Goal: Task Accomplishment & Management: Manage account settings

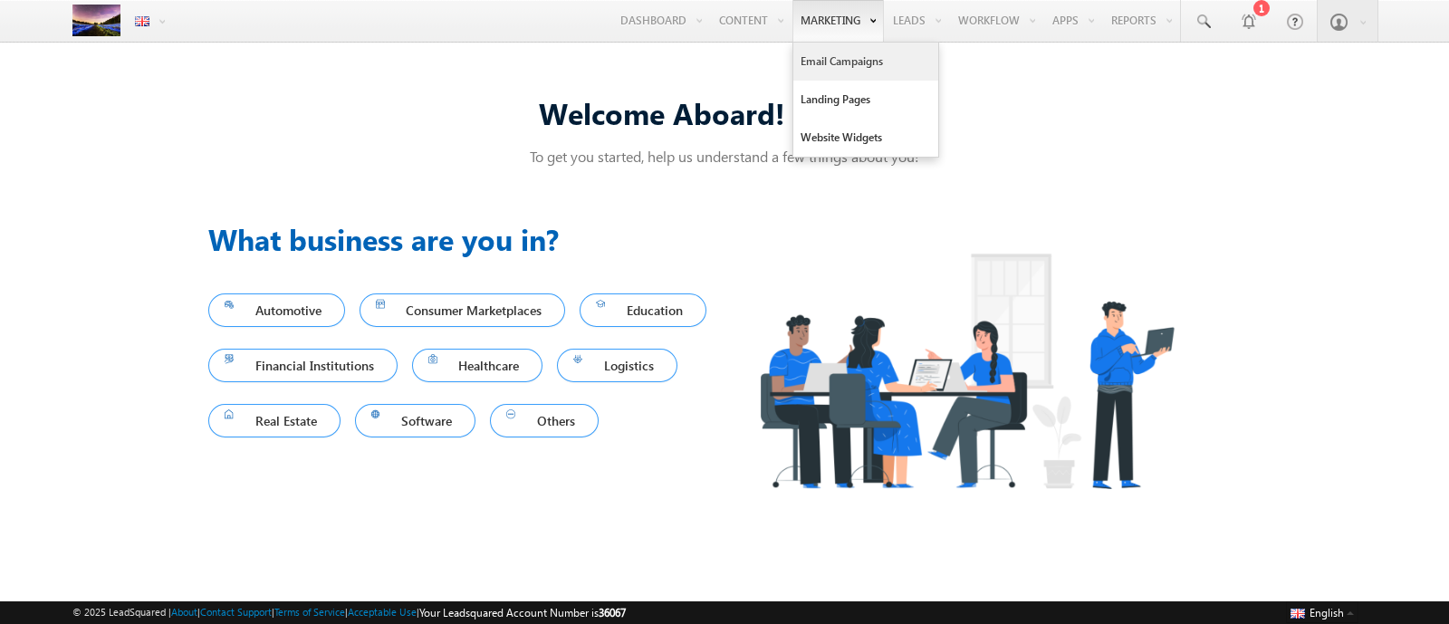
click at [819, 61] on link "Email Campaigns" at bounding box center [865, 62] width 145 height 38
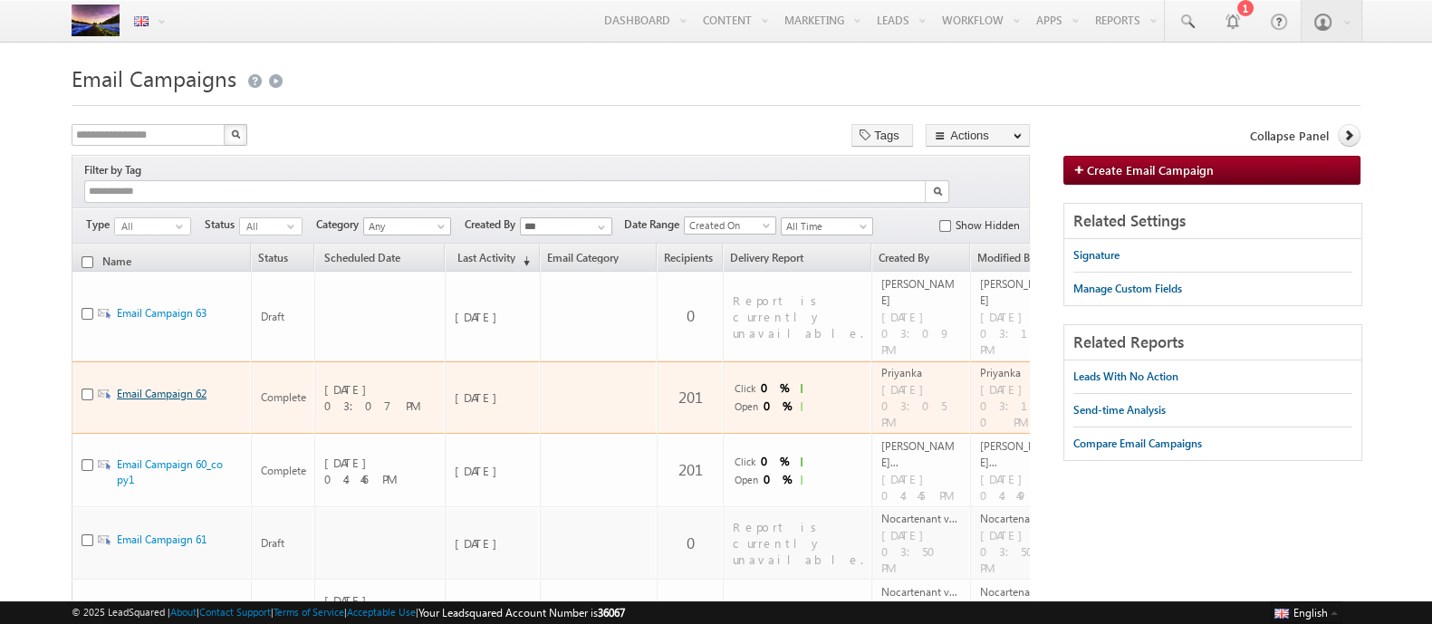
click at [128, 387] on link "Email Campaign 62" at bounding box center [162, 394] width 90 height 14
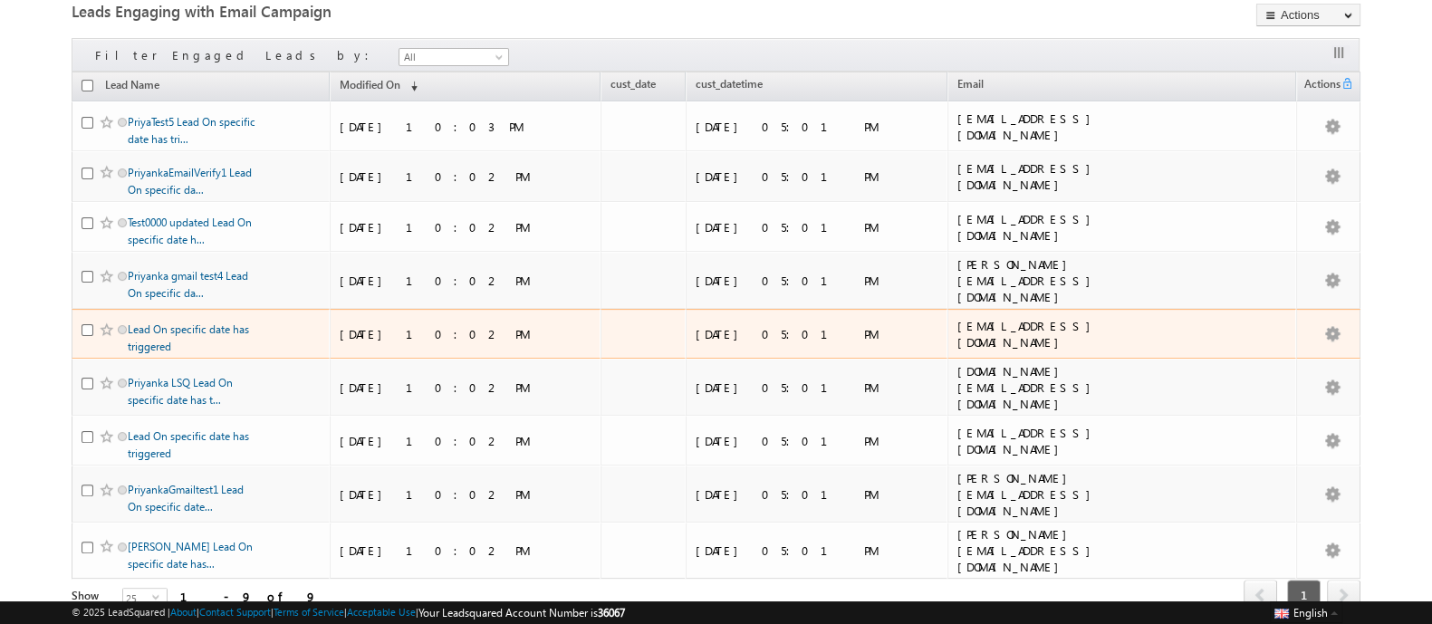
scroll to position [638, 0]
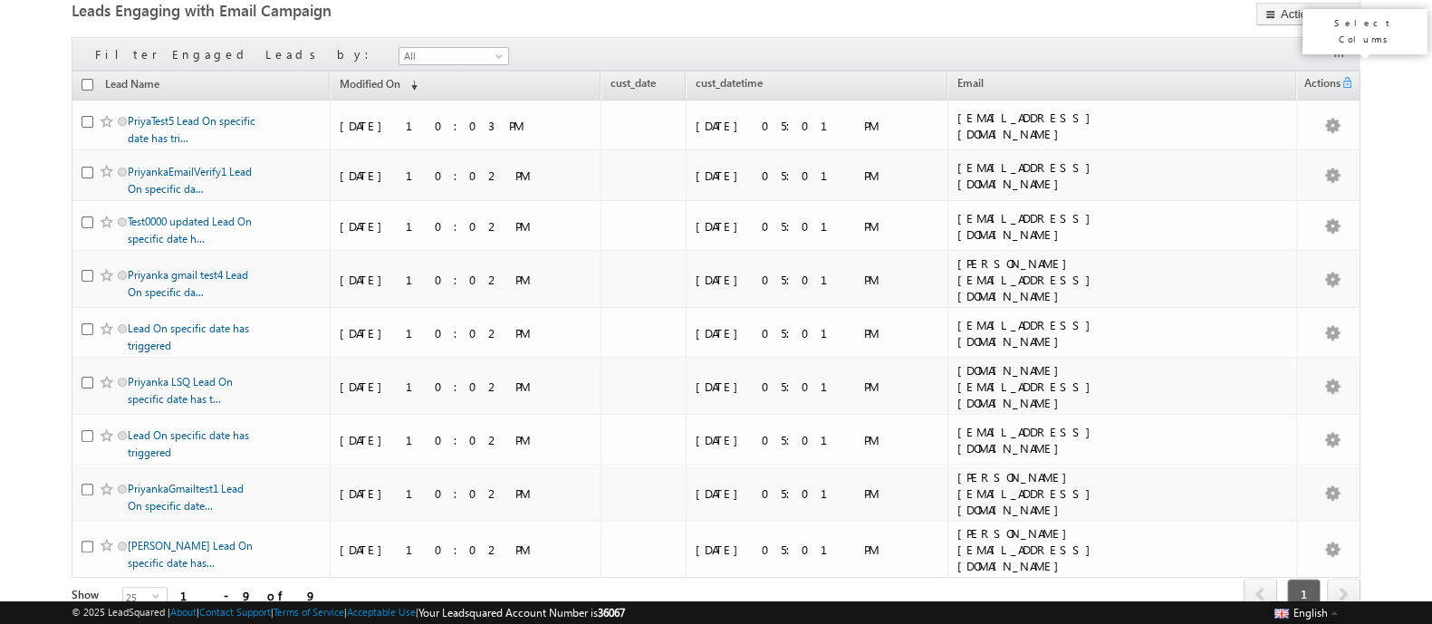
click at [1333, 52] on button "button" at bounding box center [1340, 53] width 18 height 18
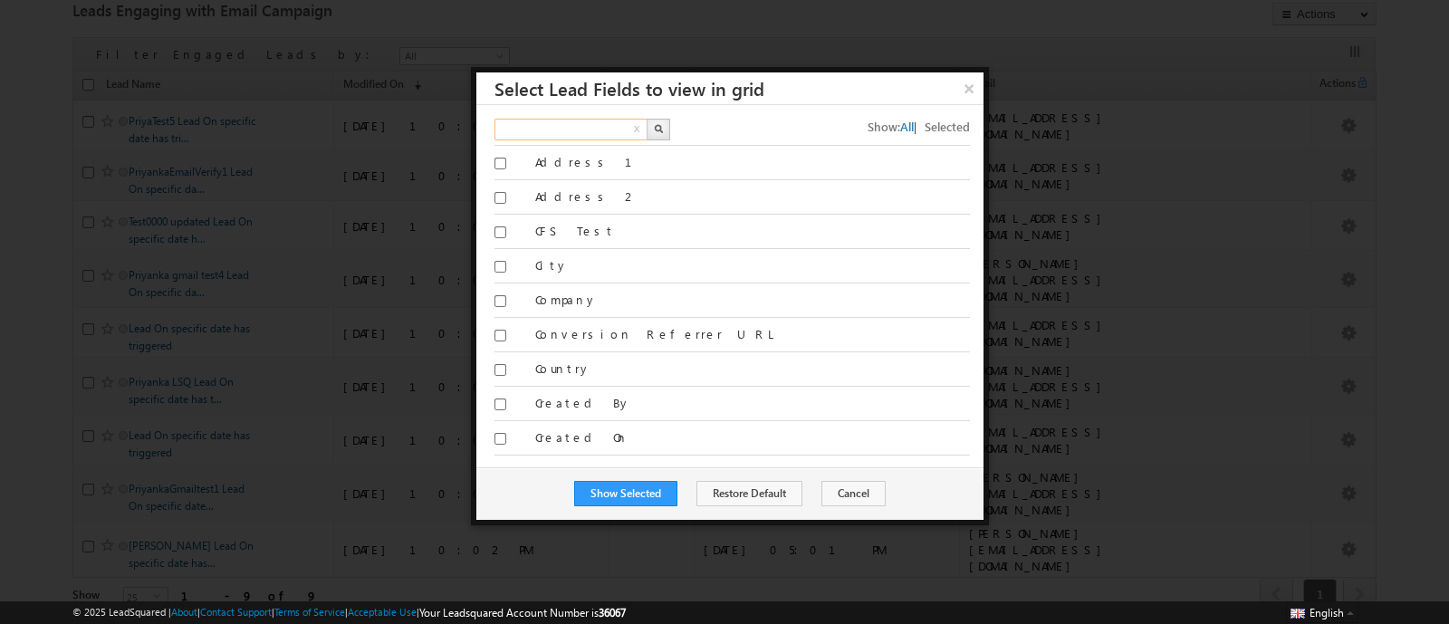
click at [602, 133] on input "text" at bounding box center [571, 130] width 155 height 22
type input "**********"
click at [666, 132] on button "button" at bounding box center [659, 130] width 24 height 22
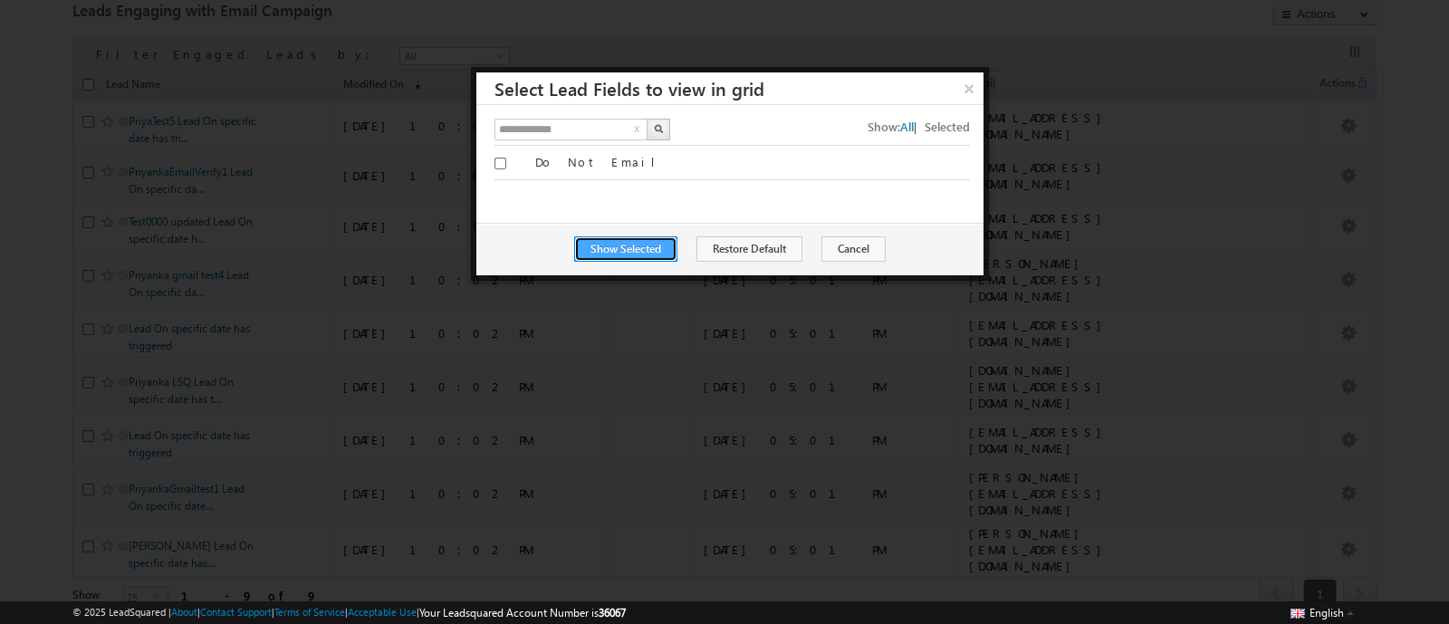
click at [661, 247] on button "Show Selected" at bounding box center [625, 248] width 103 height 25
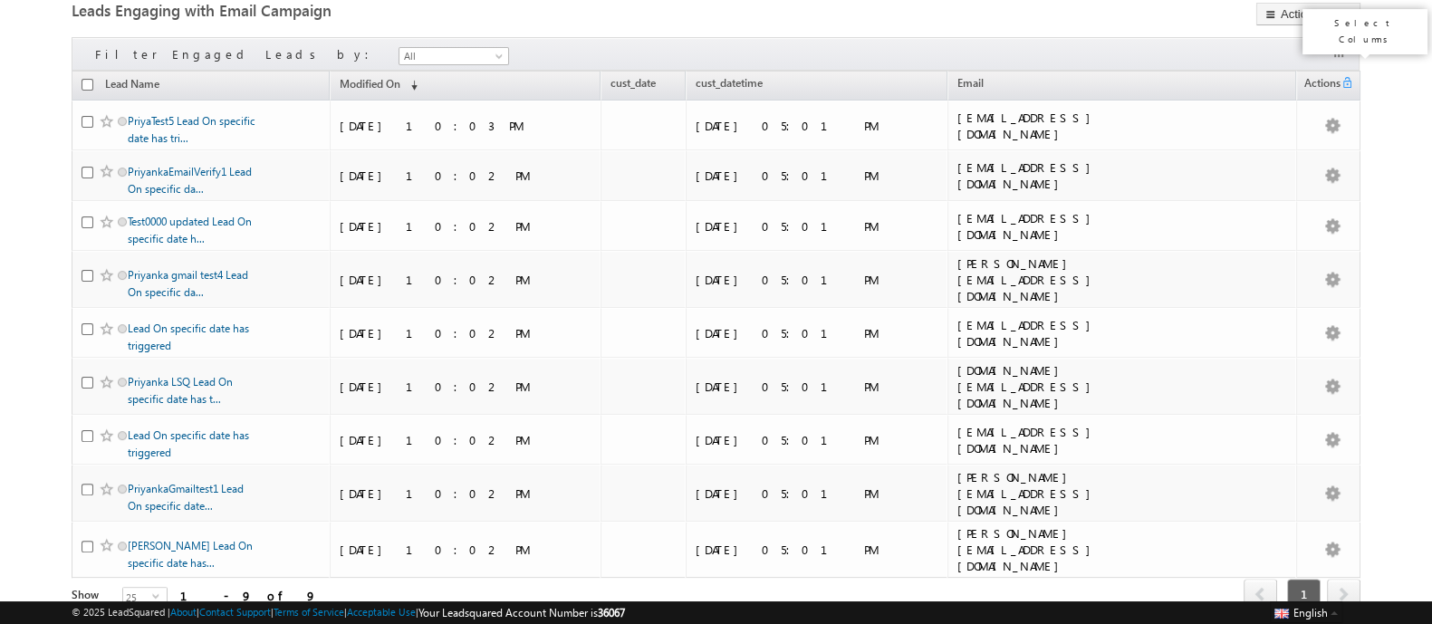
click at [1334, 49] on button "button" at bounding box center [1340, 53] width 18 height 18
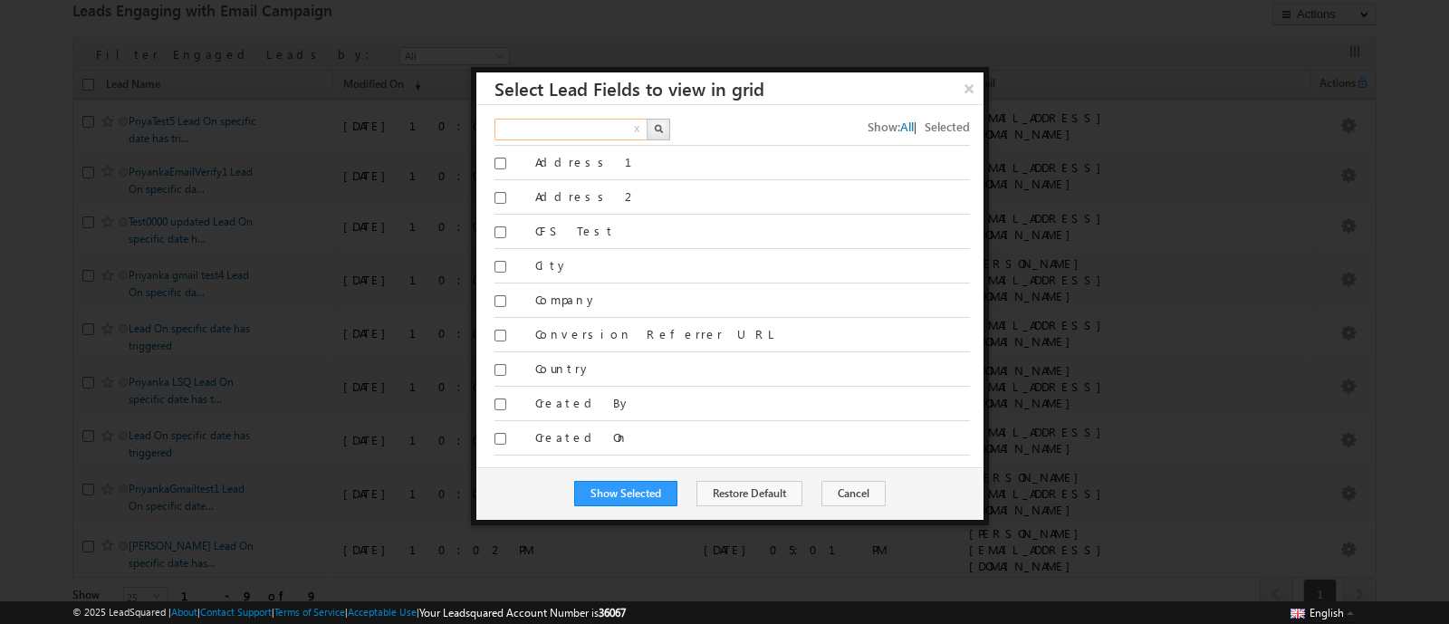
click at [607, 127] on input "text" at bounding box center [571, 130] width 155 height 22
type input "**********"
click at [661, 119] on button "button" at bounding box center [659, 130] width 24 height 22
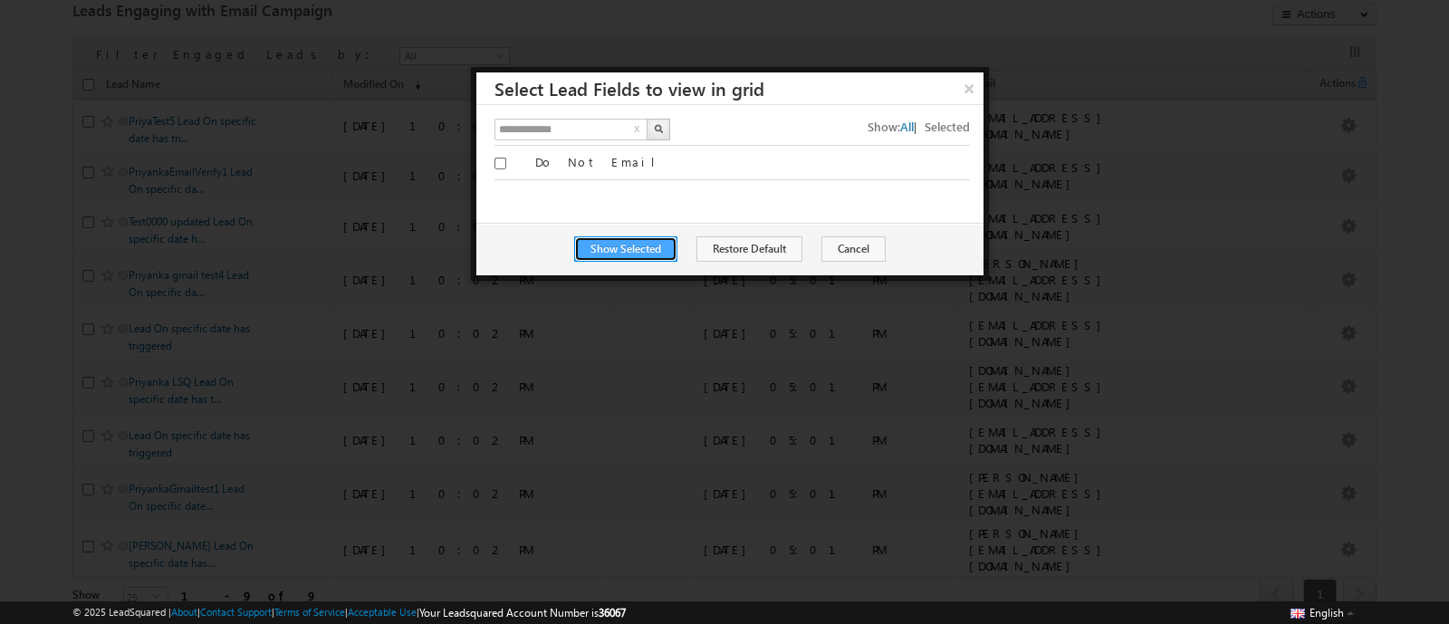
click at [626, 240] on button "Show Selected" at bounding box center [625, 248] width 103 height 25
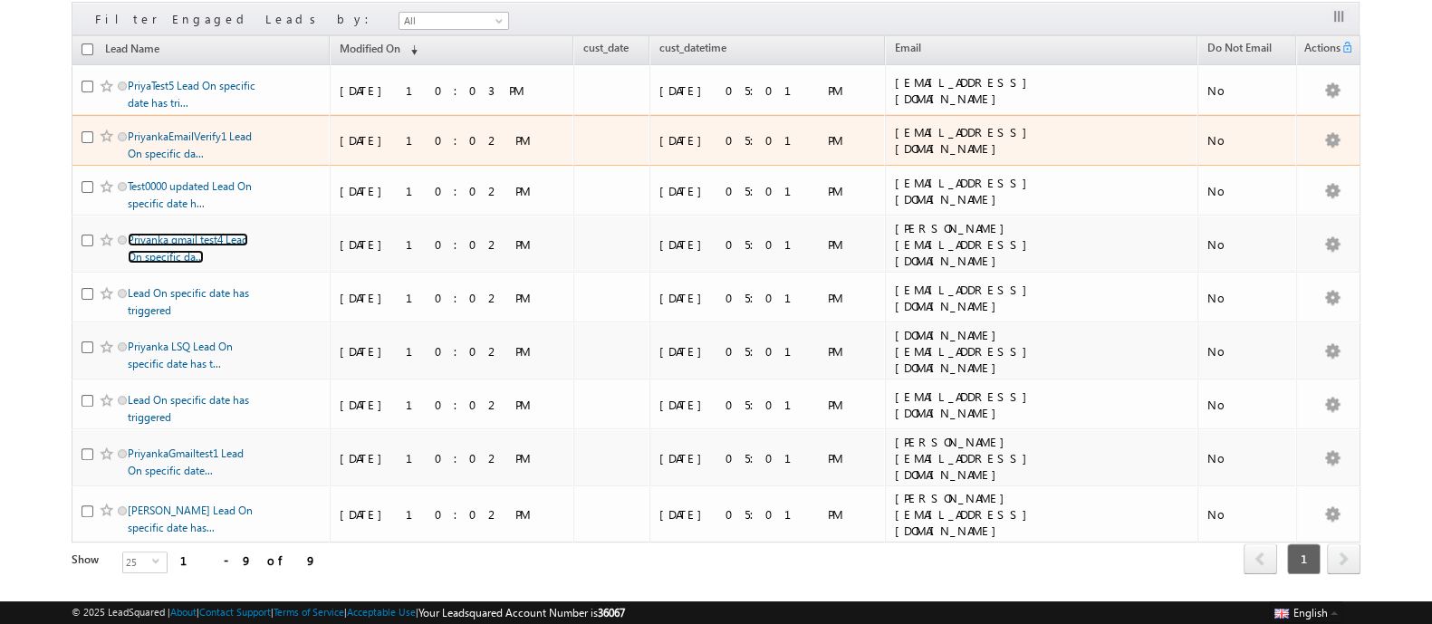
scroll to position [0, 0]
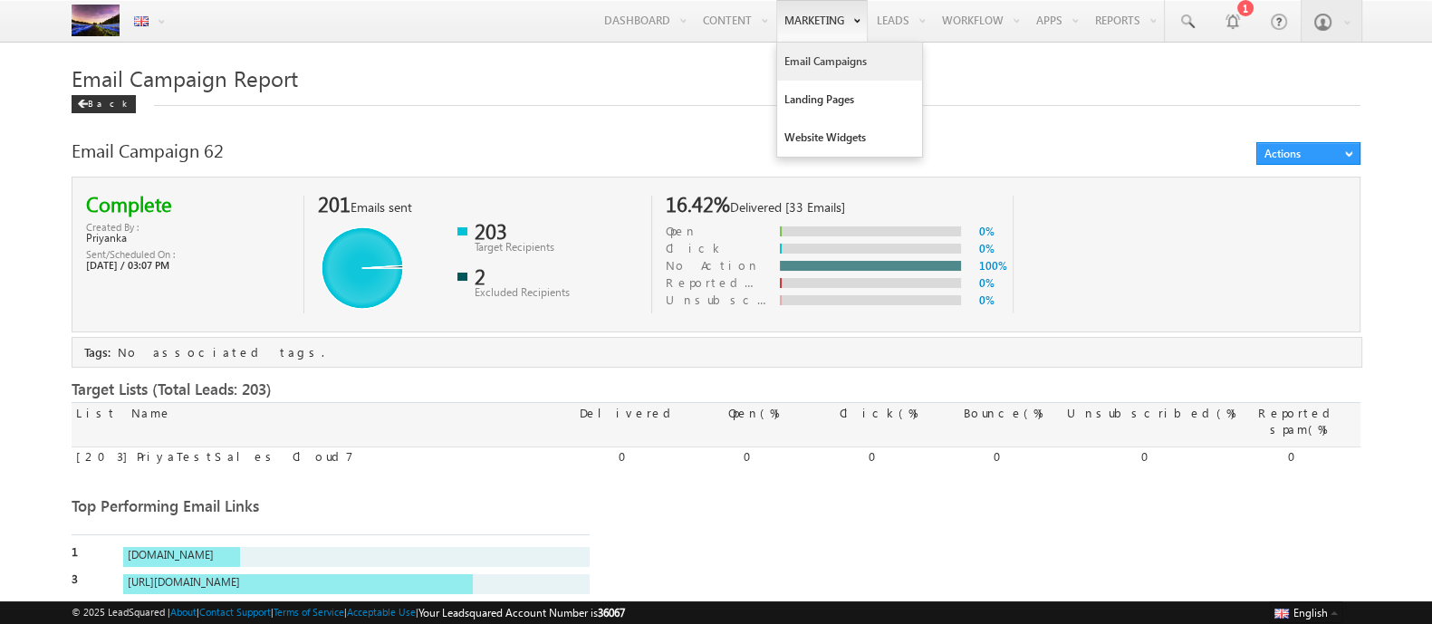
click at [804, 65] on link "Email Campaigns" at bounding box center [849, 62] width 145 height 38
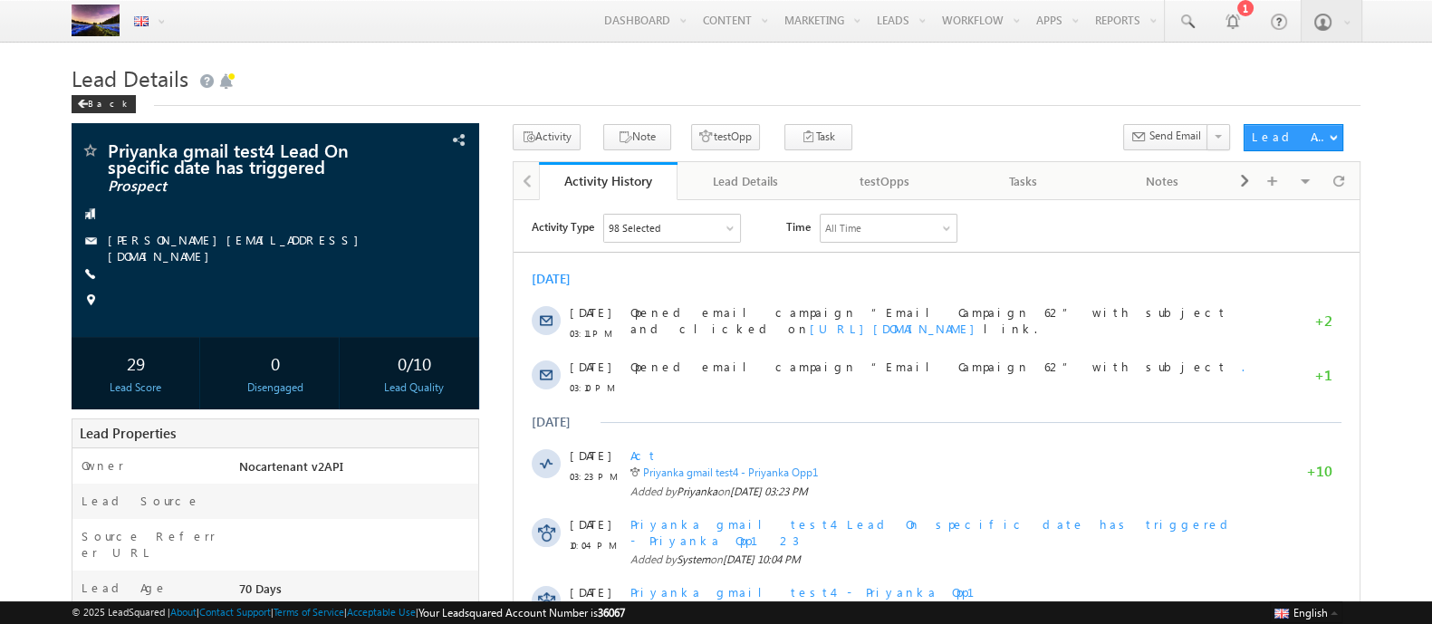
click at [664, 230] on div "98 Selected" at bounding box center [671, 227] width 136 height 27
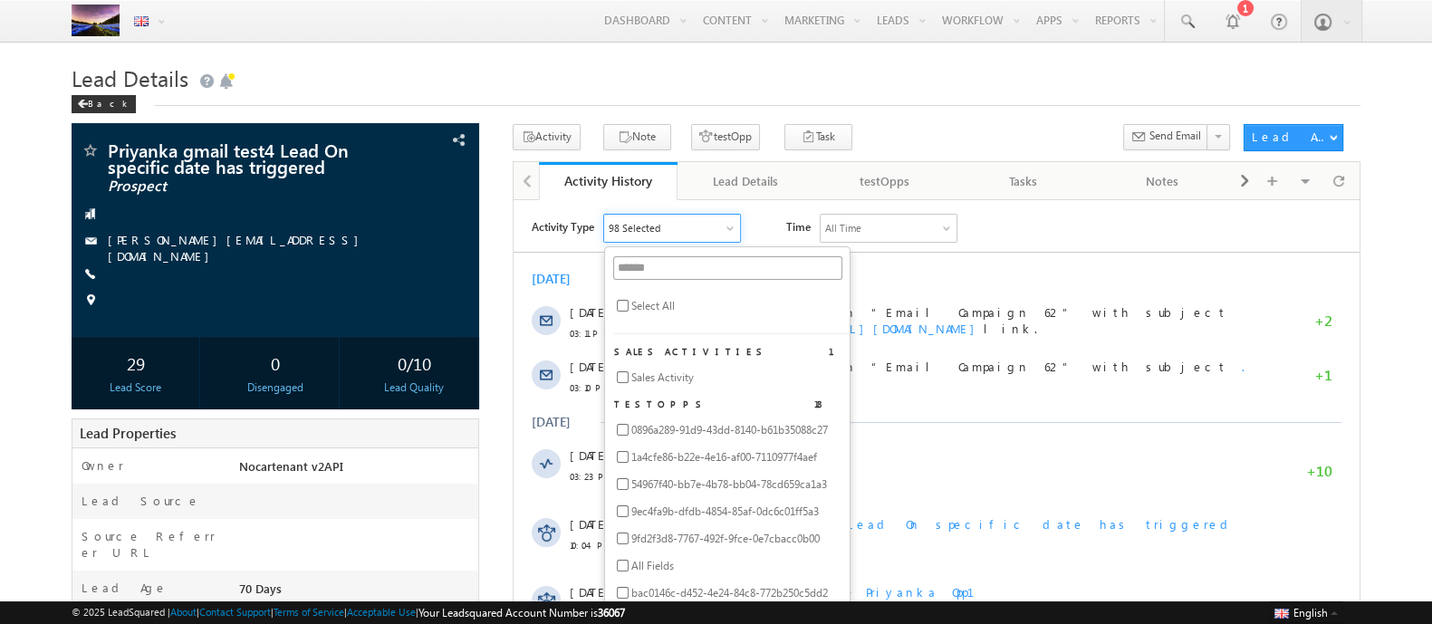
click at [658, 306] on span "Select All" at bounding box center [651, 305] width 43 height 16
click at [563, 241] on div "Activity Type All Selected Select All Sales Activities 1 Sales Activity testOpp…" at bounding box center [635, 227] width 209 height 29
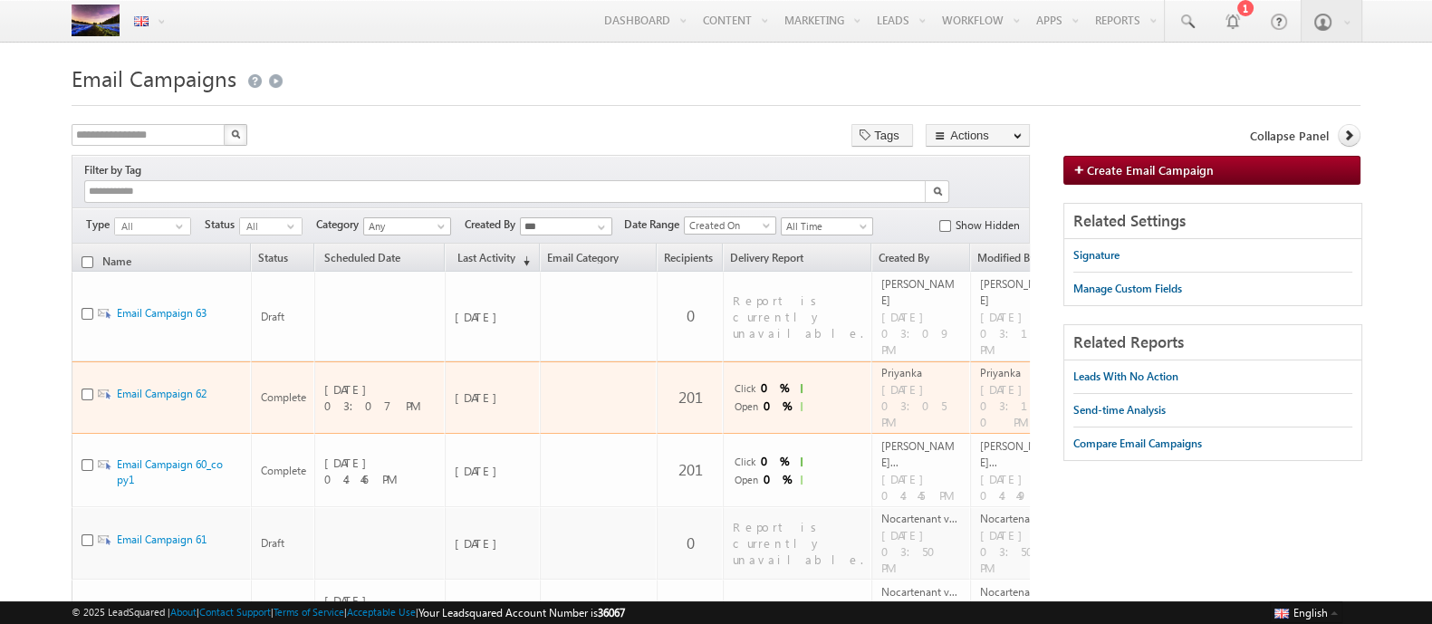
scroll to position [0, 48]
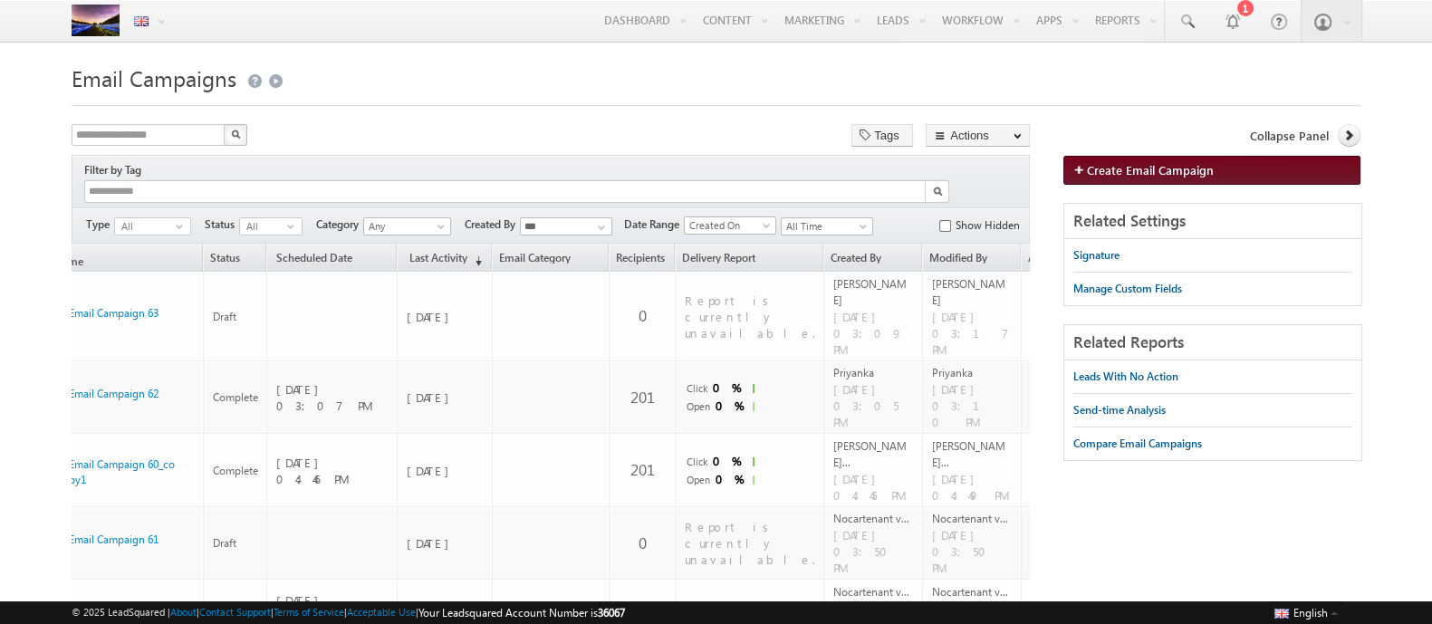
click at [1108, 163] on span "Create Email Campaign" at bounding box center [1150, 169] width 127 height 15
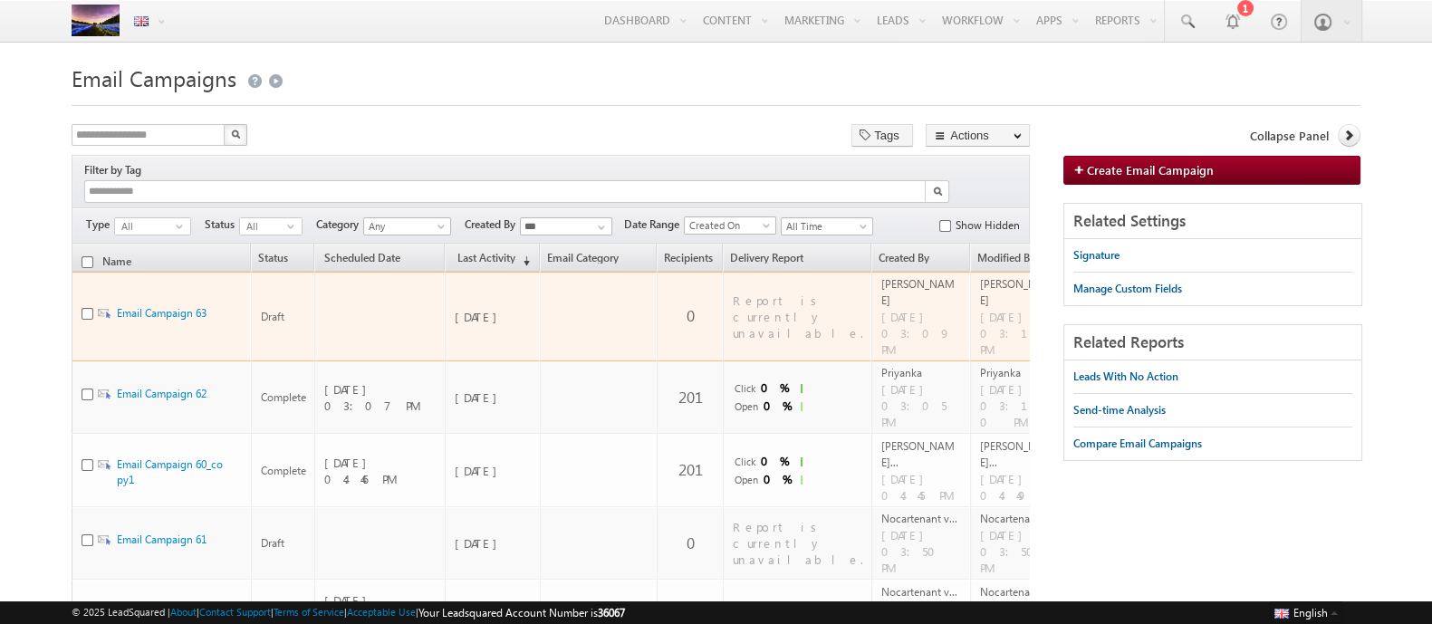
scroll to position [0, 48]
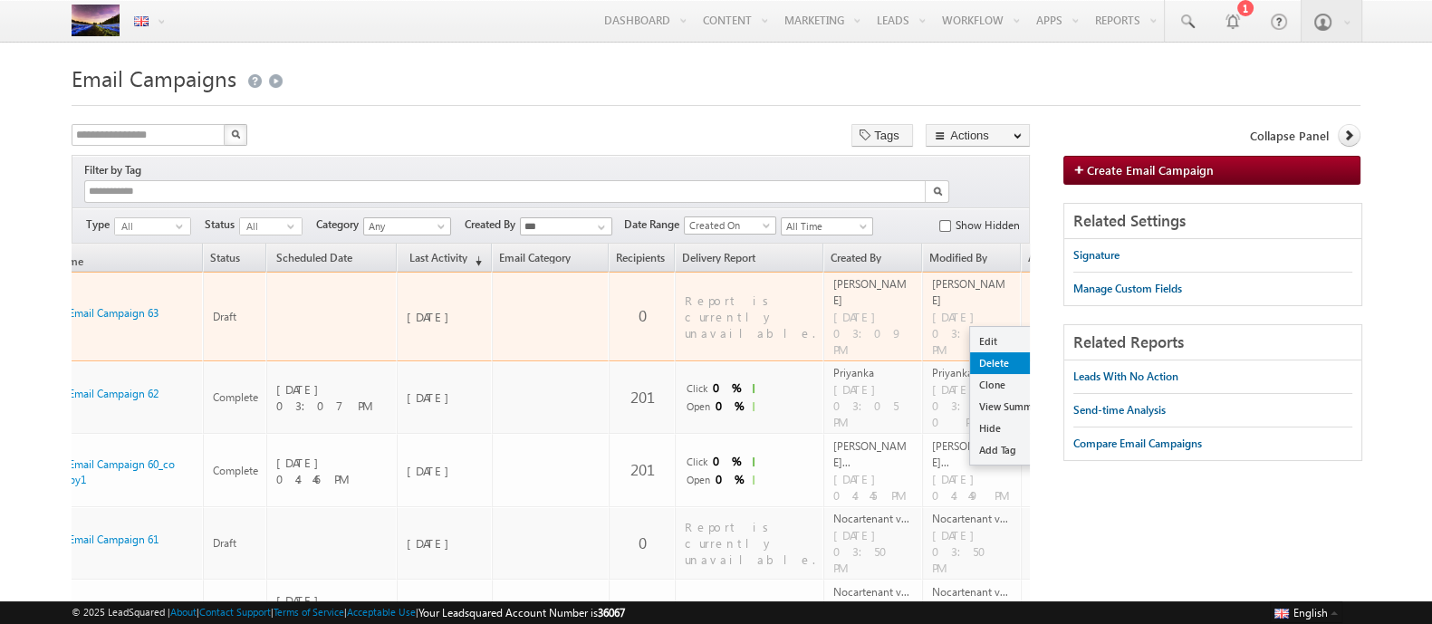
click at [970, 352] on link "Delete" at bounding box center [1015, 363] width 91 height 22
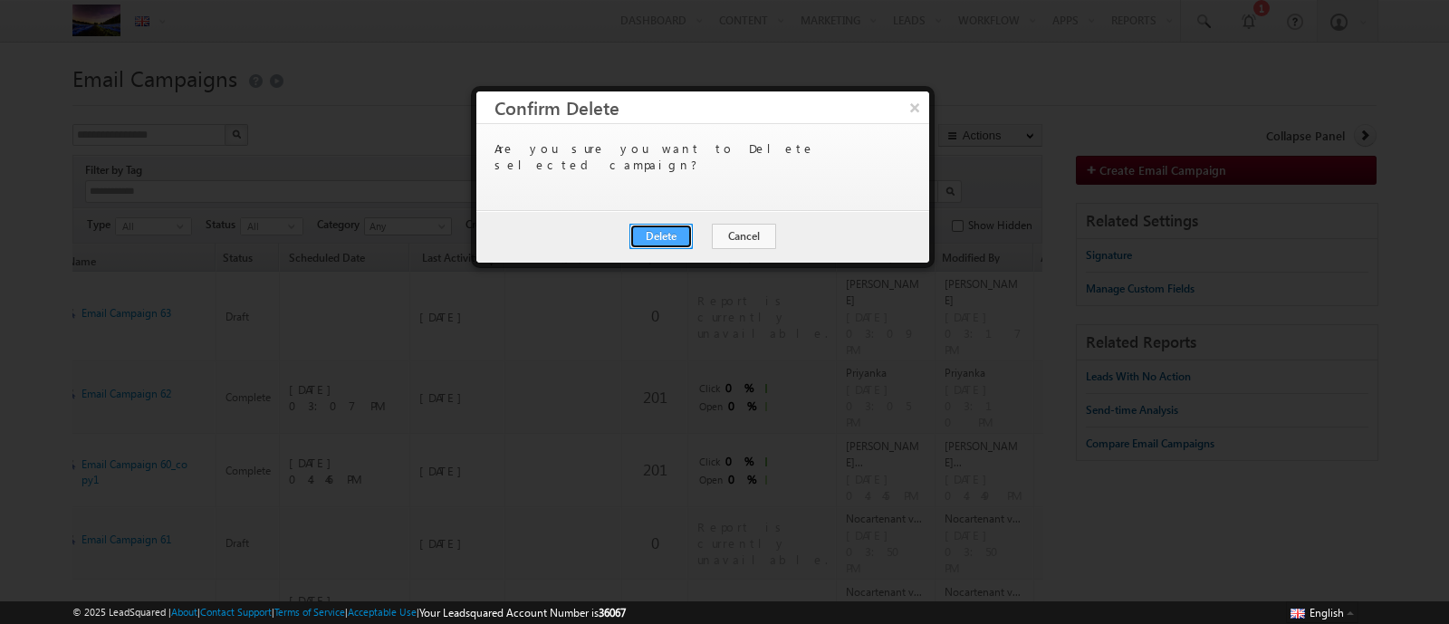
click at [668, 235] on button "Delete" at bounding box center [660, 236] width 63 height 25
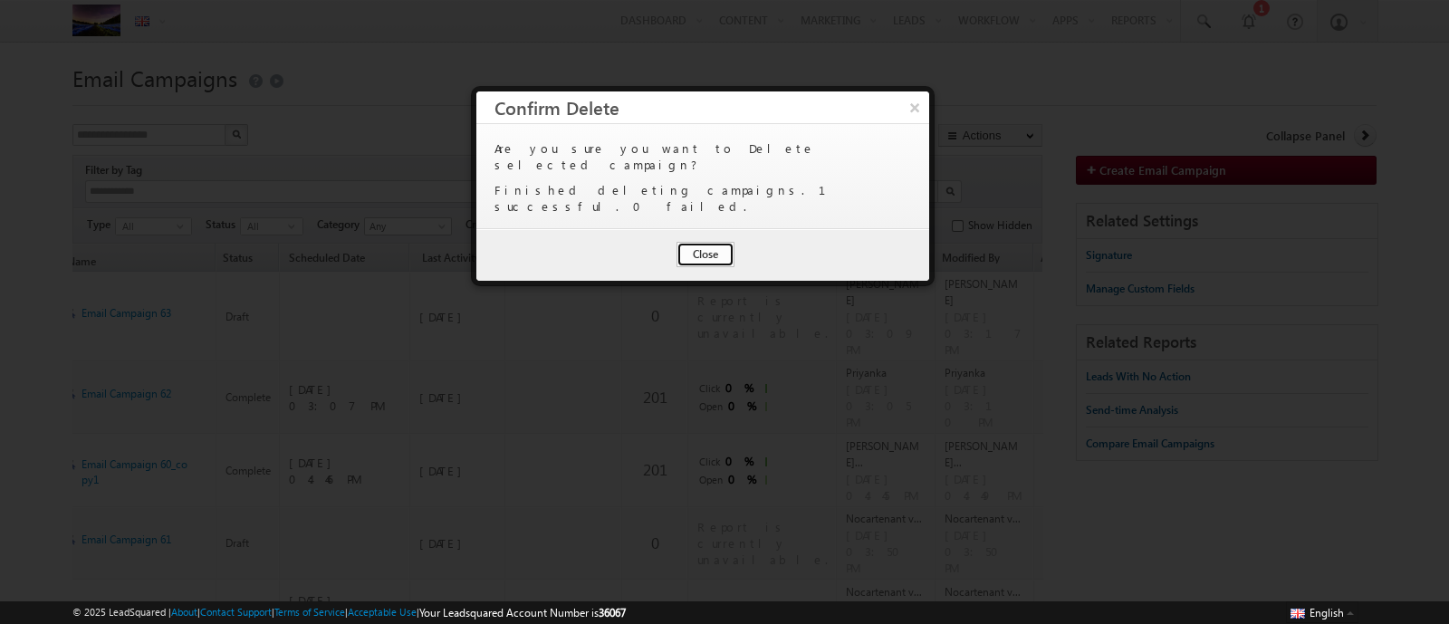
click at [705, 242] on button "Close" at bounding box center [705, 254] width 58 height 25
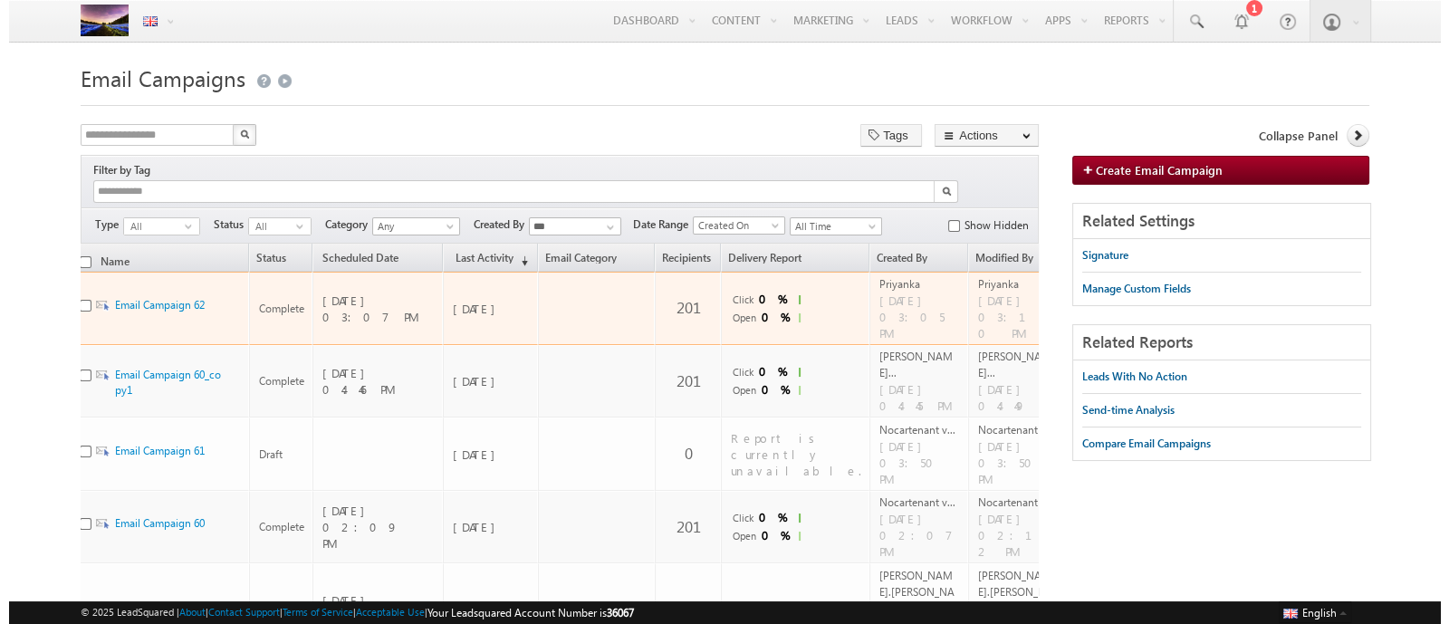
scroll to position [0, 48]
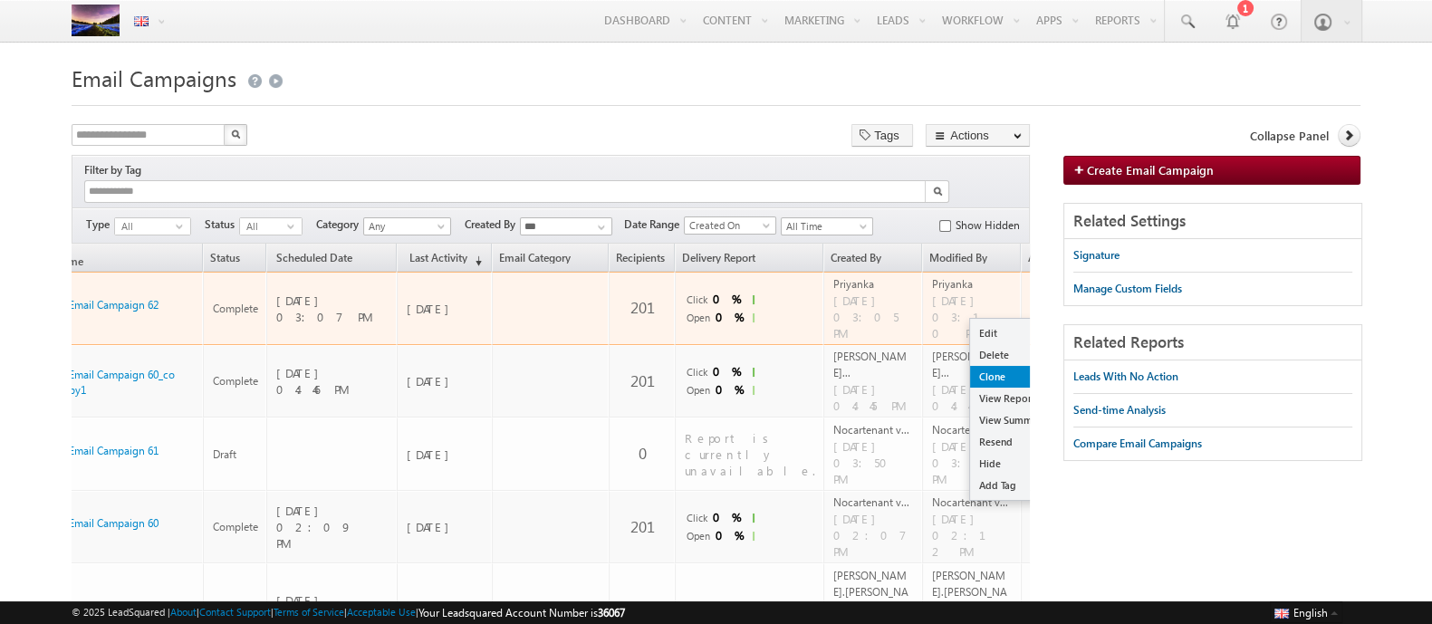
click at [981, 366] on link "Clone" at bounding box center [1015, 377] width 91 height 22
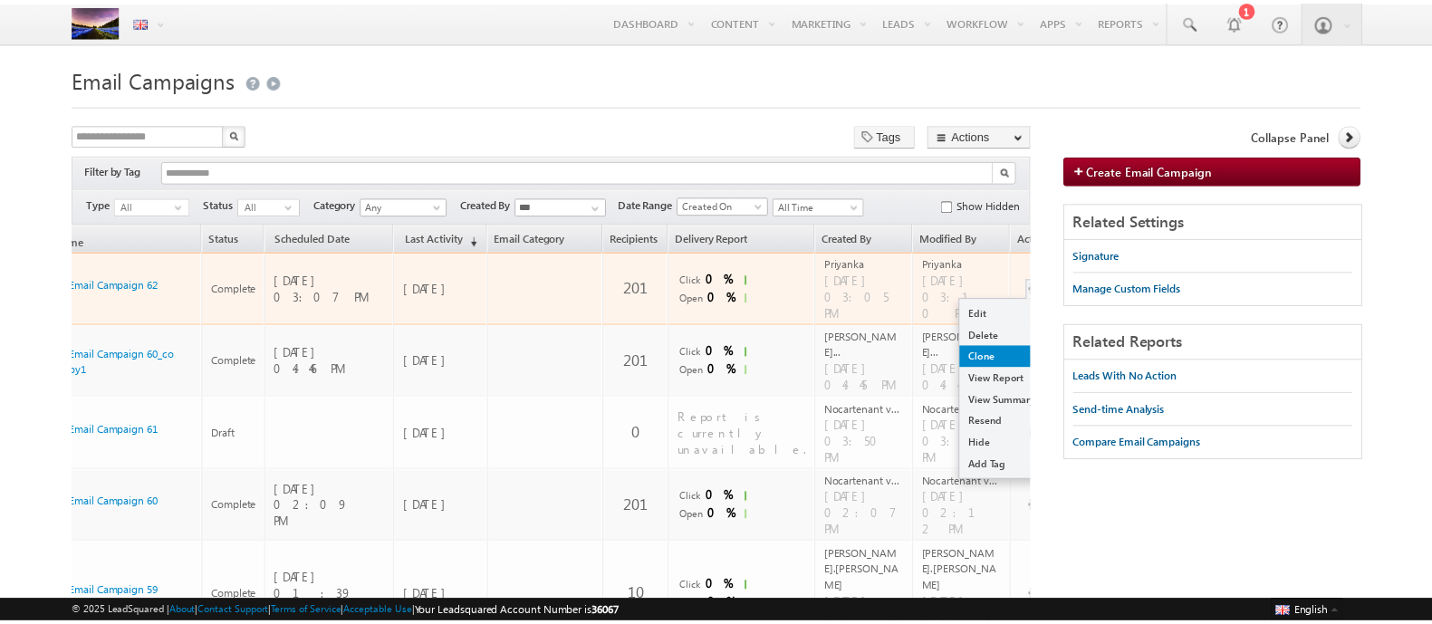
scroll to position [0, 36]
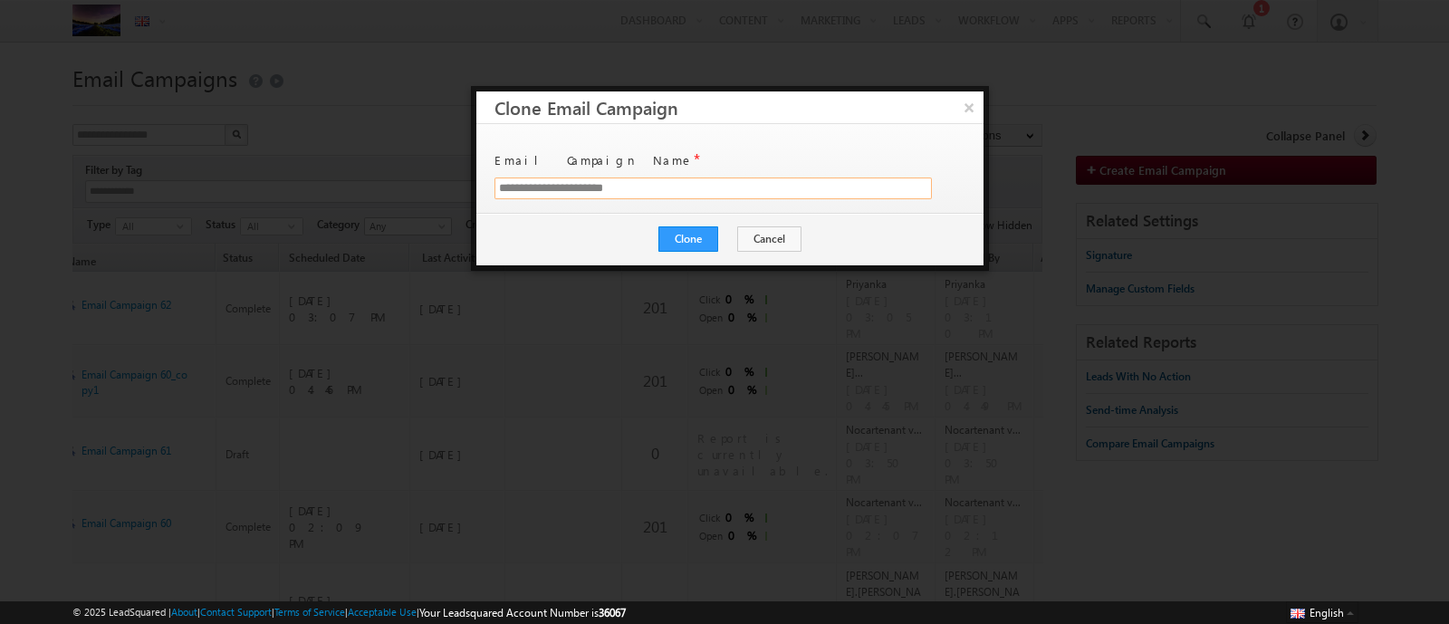
click at [593, 183] on input "**********" at bounding box center [712, 188] width 437 height 22
type input "**********"
click at [709, 247] on button "Clone" at bounding box center [688, 238] width 60 height 25
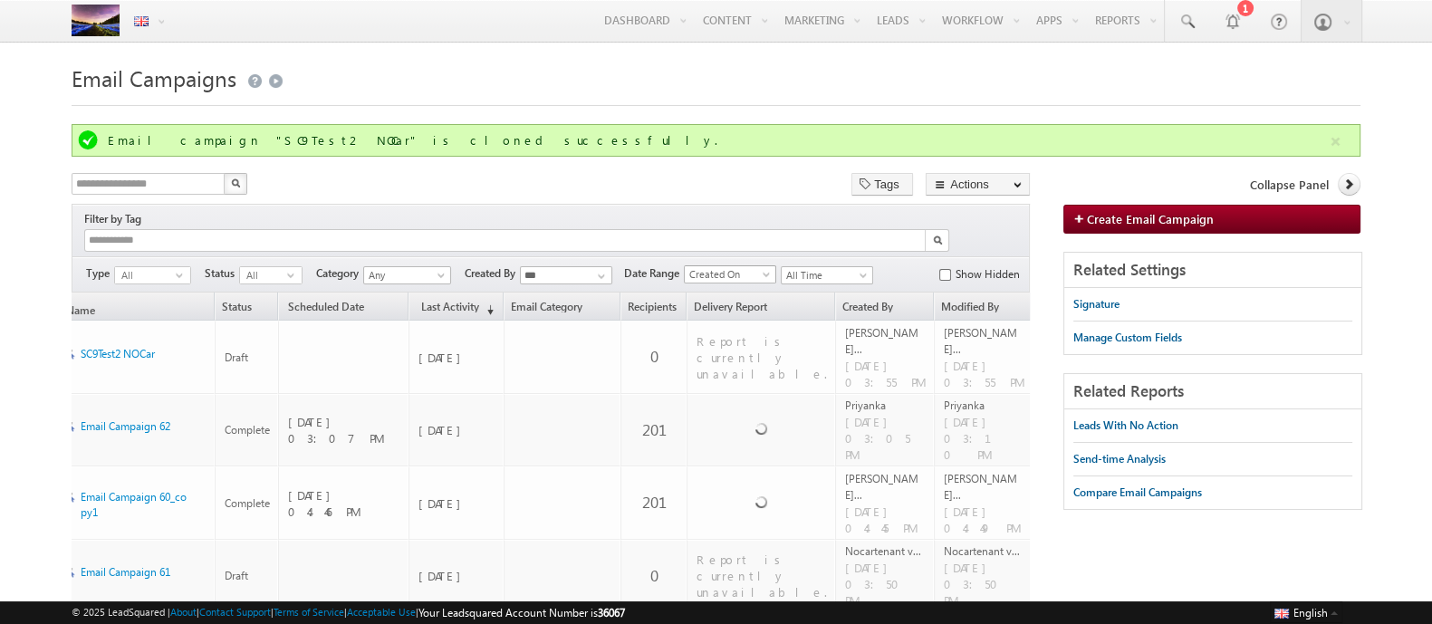
scroll to position [0, 11]
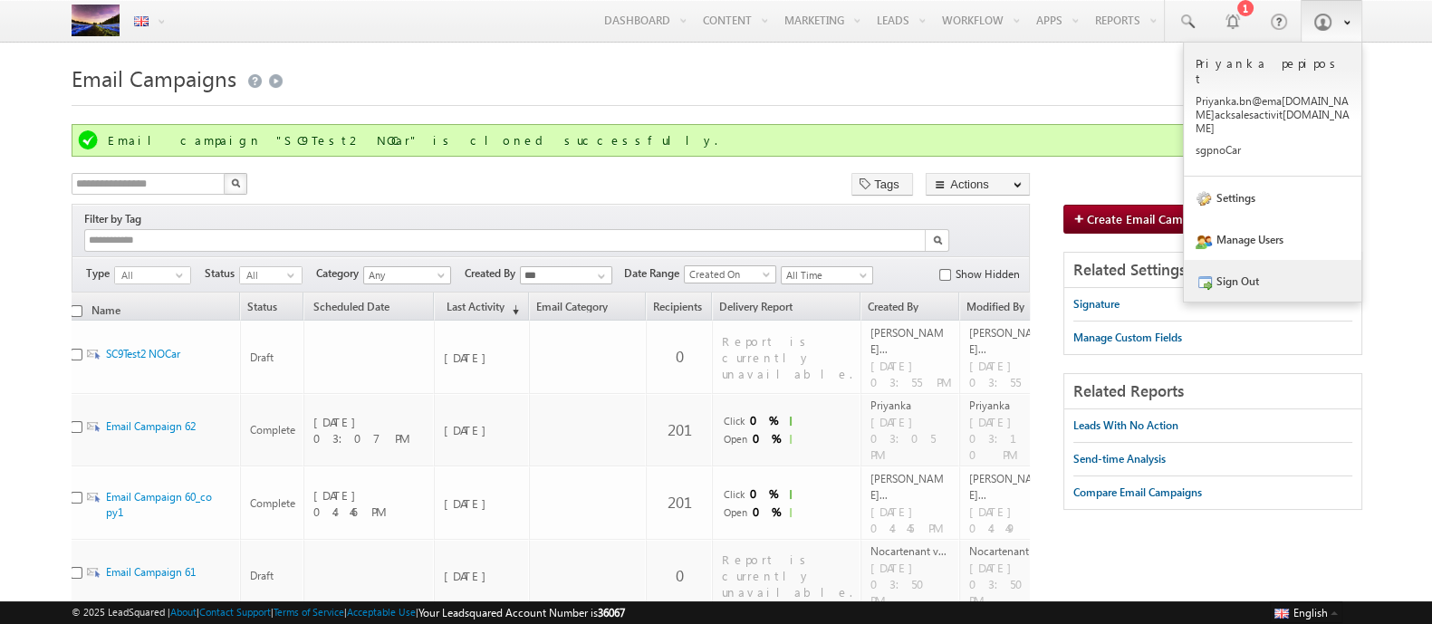
click at [1245, 269] on link "Sign Out" at bounding box center [1271, 281] width 177 height 42
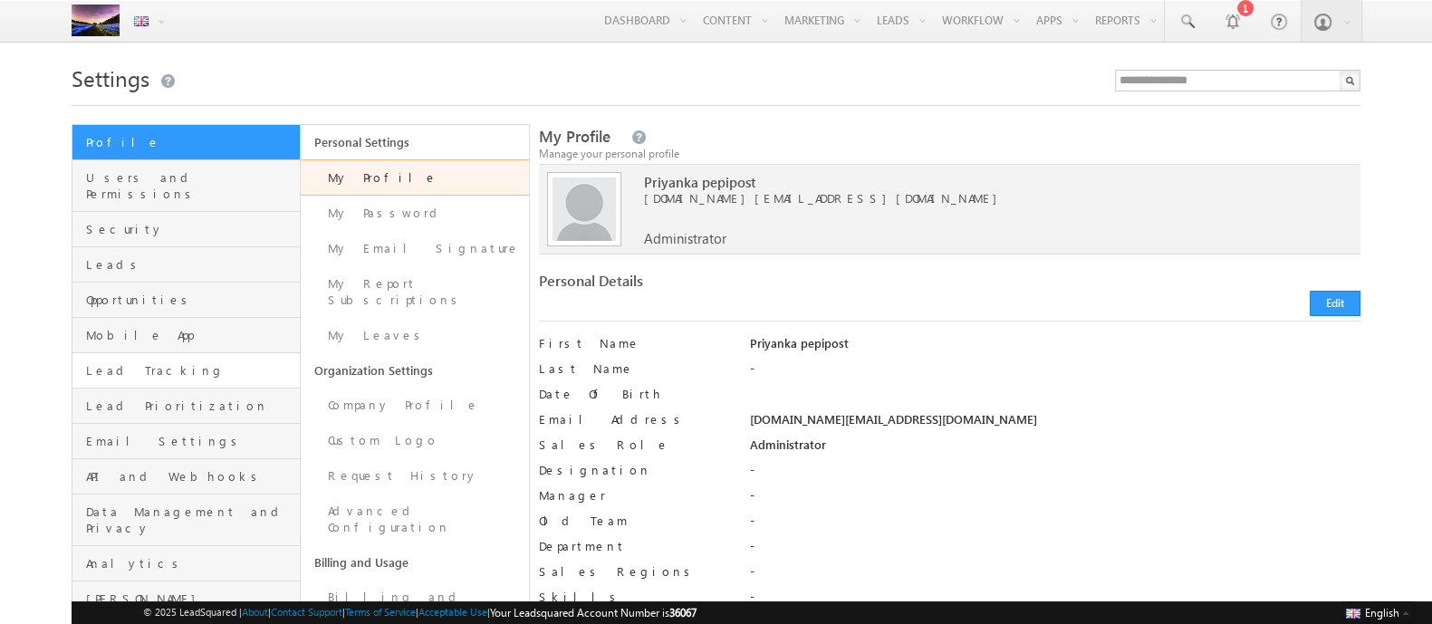
click at [110, 362] on span "Lead Tracking" at bounding box center [190, 370] width 209 height 16
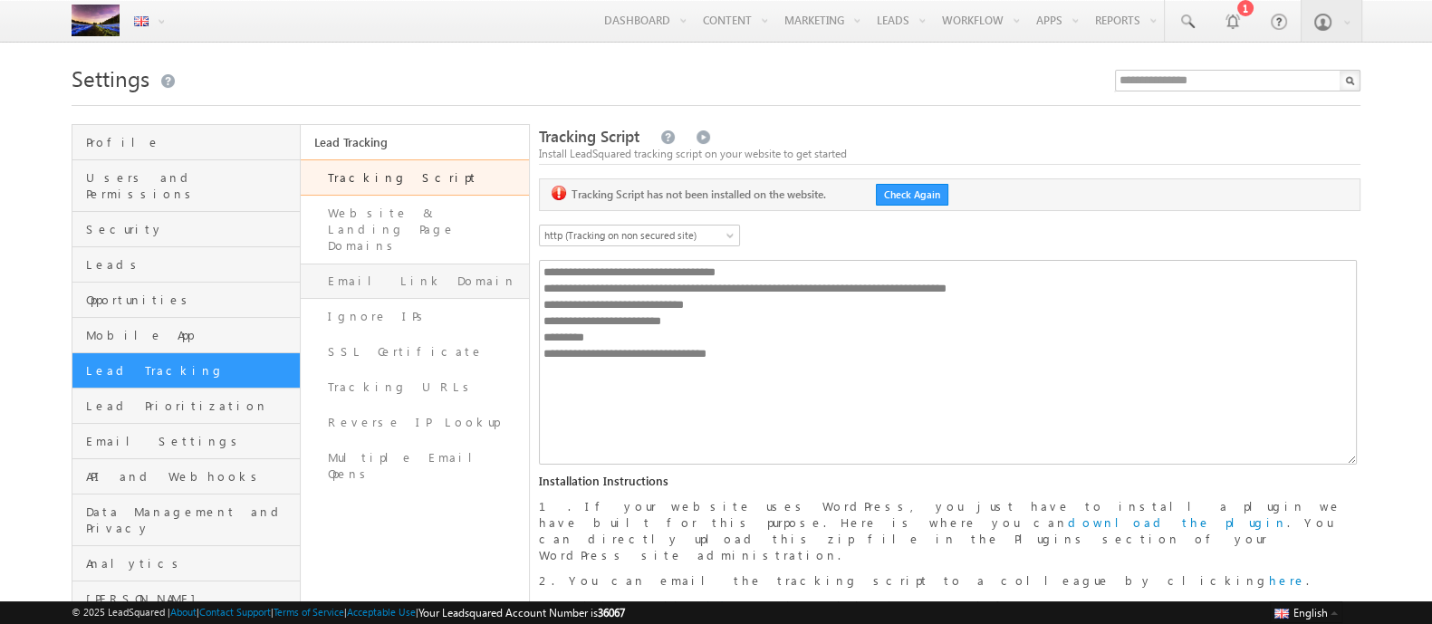
click at [394, 263] on link "Email Link Domain" at bounding box center [415, 280] width 228 height 35
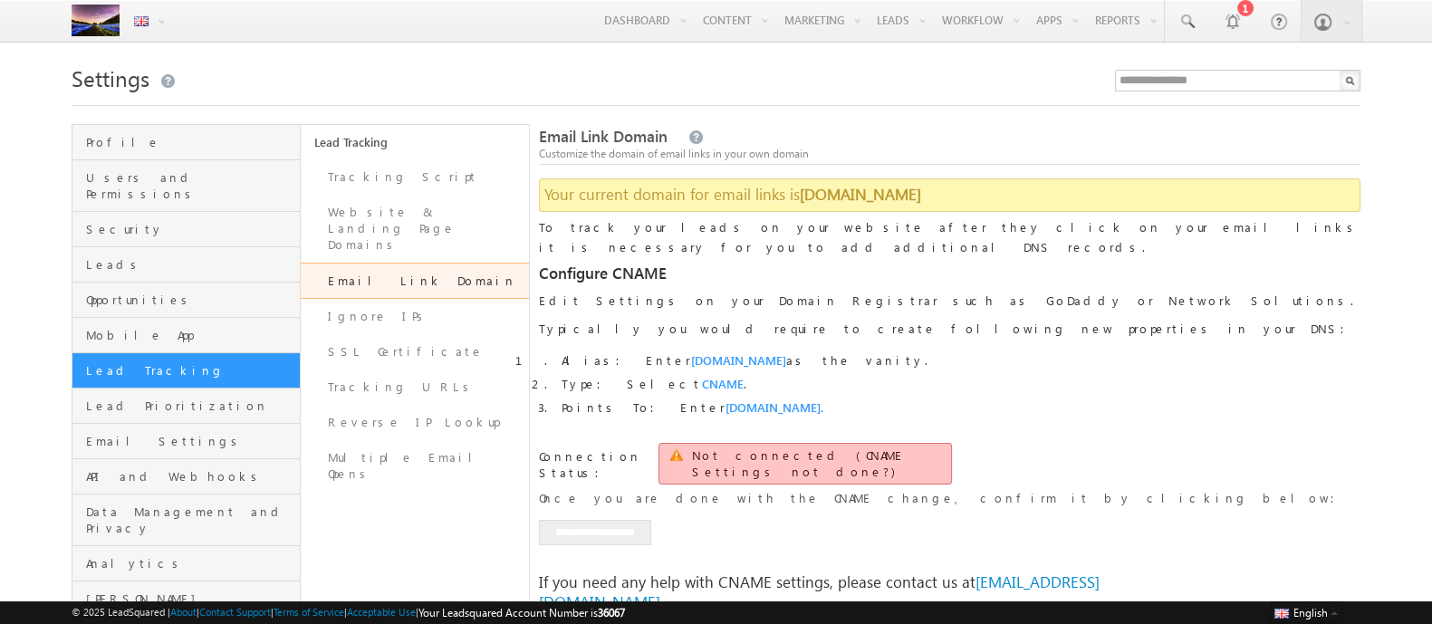
drag, startPoint x: 798, startPoint y: 390, endPoint x: 542, endPoint y: 335, distance: 261.3
click at [542, 335] on div "To track your leads on your website after they click on your email links it is …" at bounding box center [949, 423] width 821 height 413
copy ol "Alias: Enter [DOMAIN_NAME] as the vanity. Type: Select CNAME . Points To: Enter…"
